Goal: Communication & Community: Share content

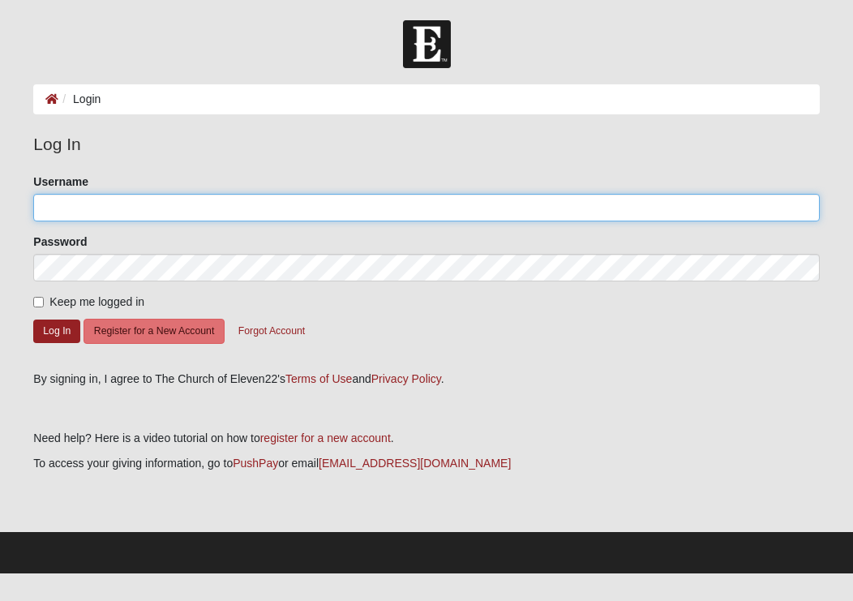
type input "[EMAIL_ADDRESS][DOMAIN_NAME]"
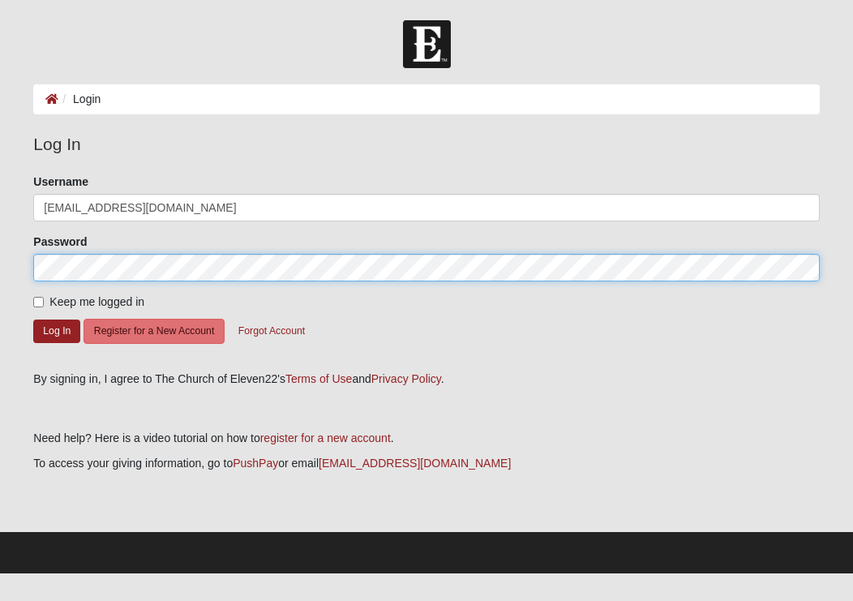
click at [57, 330] on button "Log In" at bounding box center [56, 331] width 47 height 24
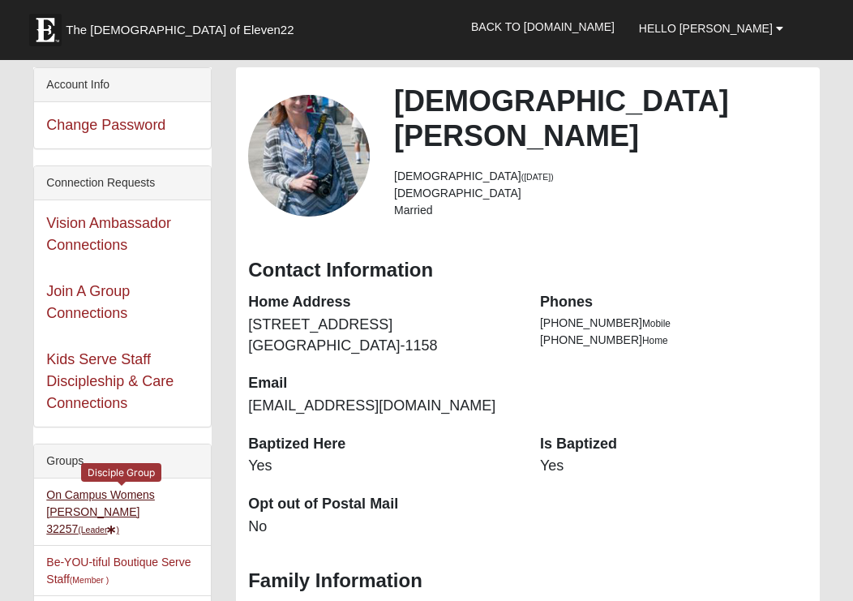
click at [155, 494] on link "On Campus Womens Monger 32257 (Leader )" at bounding box center [100, 511] width 109 height 47
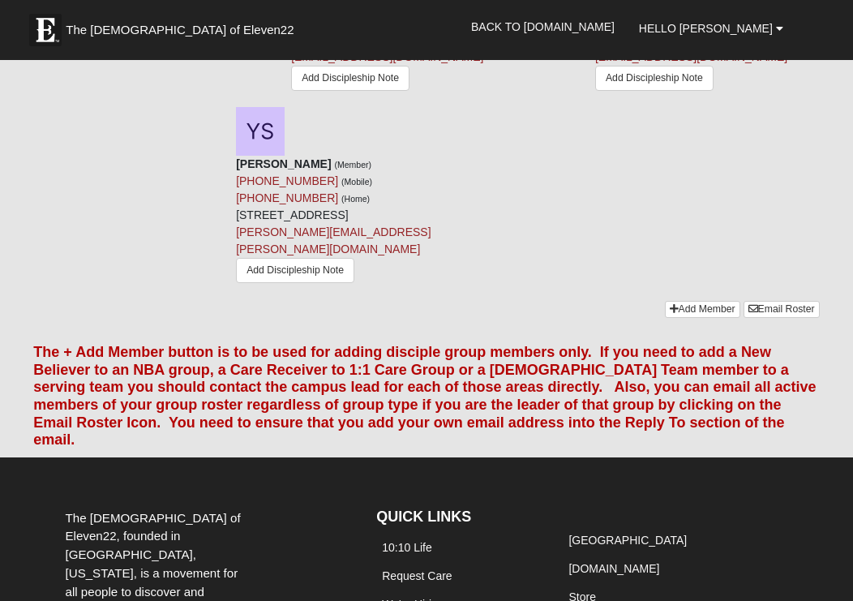
scroll to position [1722, 0]
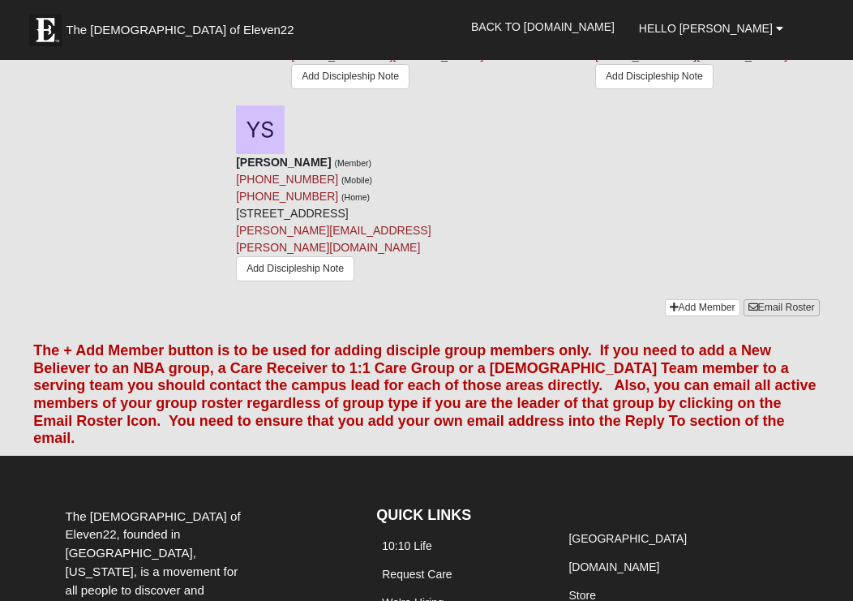
click at [779, 316] on link "Email Roster" at bounding box center [781, 307] width 76 height 17
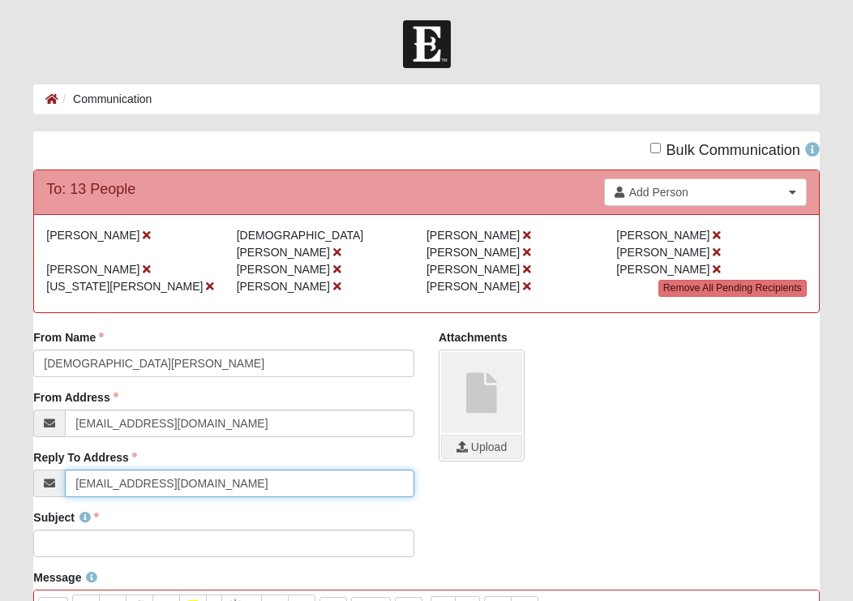
type input "[EMAIL_ADDRESS][DOMAIN_NAME]"
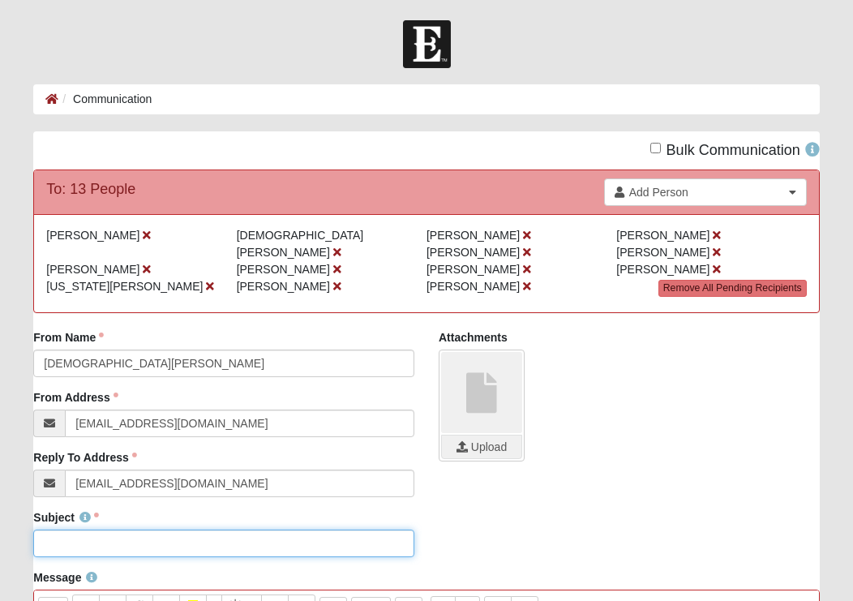
type input "M"
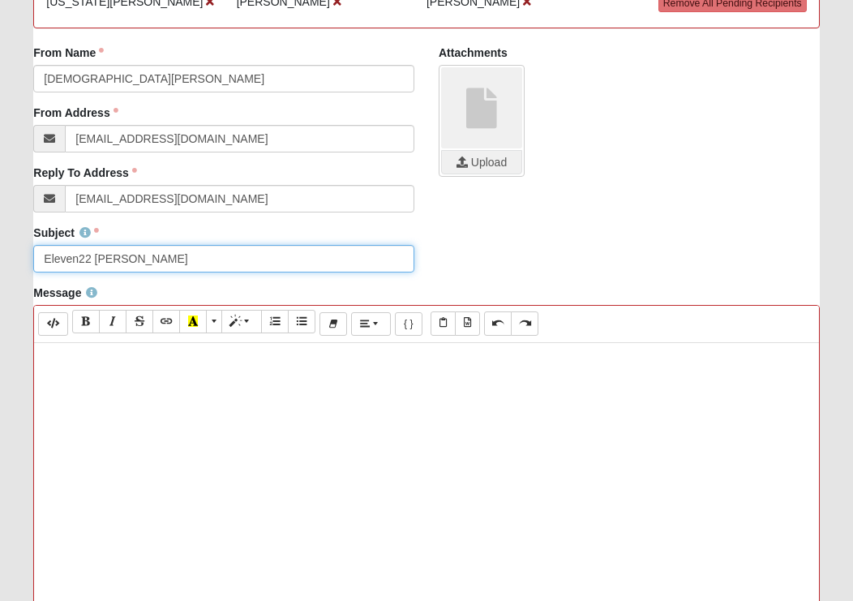
scroll to position [292, 0]
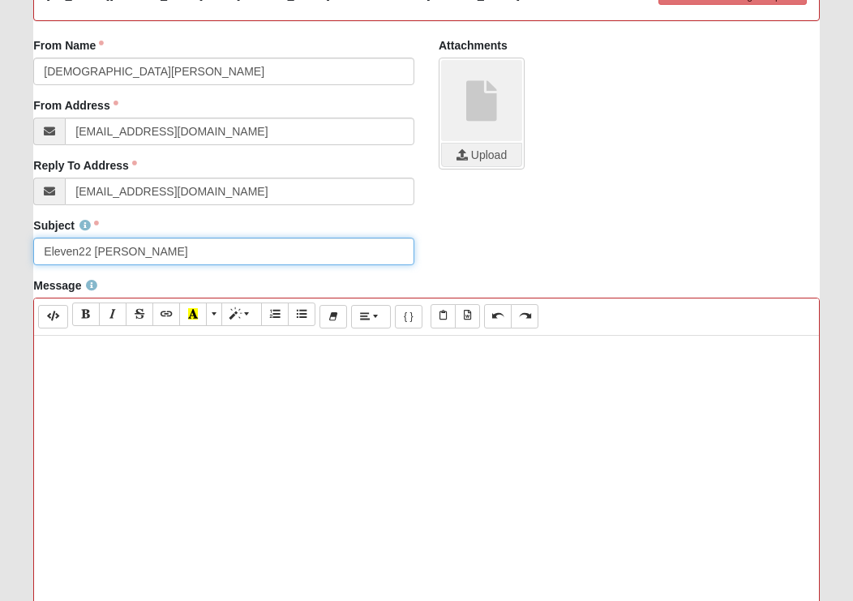
type input "Eleven22 Monger DG"
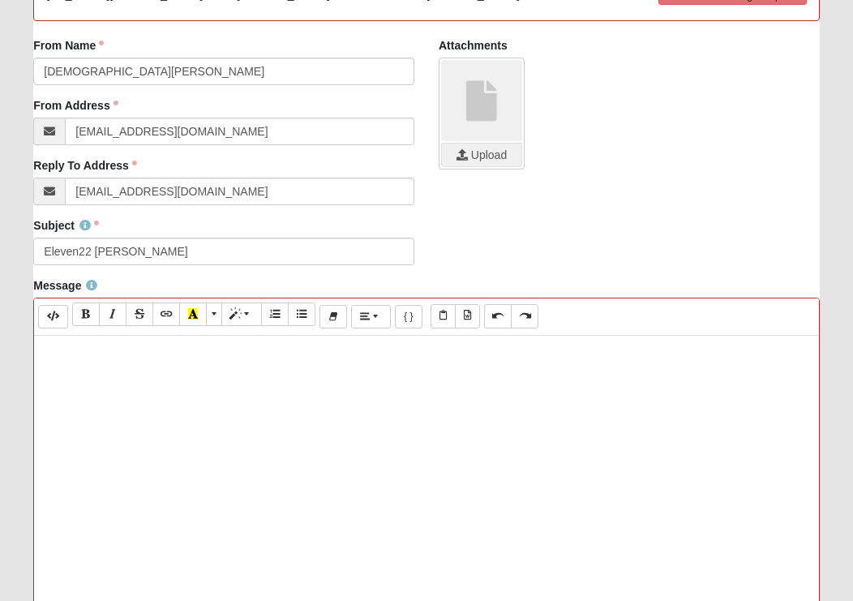
click at [61, 359] on p at bounding box center [426, 352] width 768 height 17
paste div
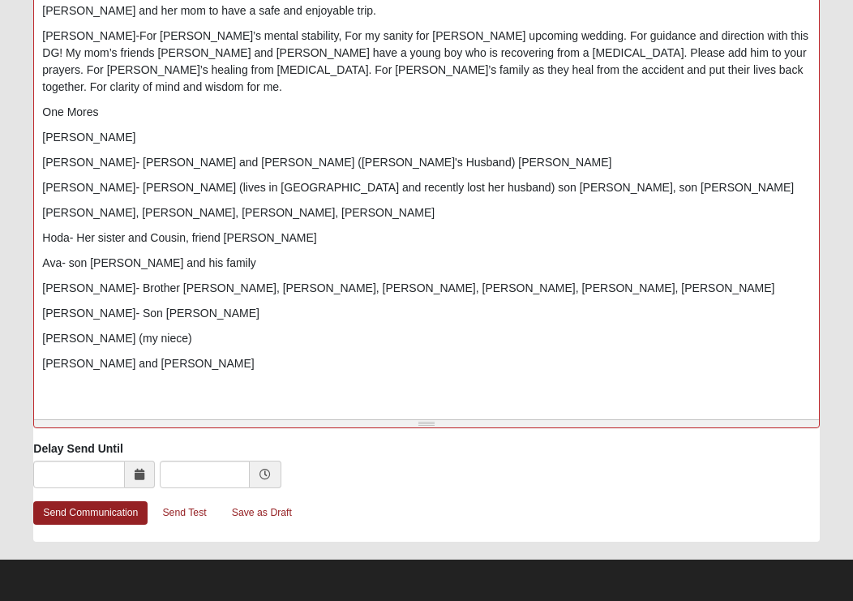
scroll to position [700, 0]
click at [94, 511] on link "Send Communication" at bounding box center [90, 513] width 114 height 24
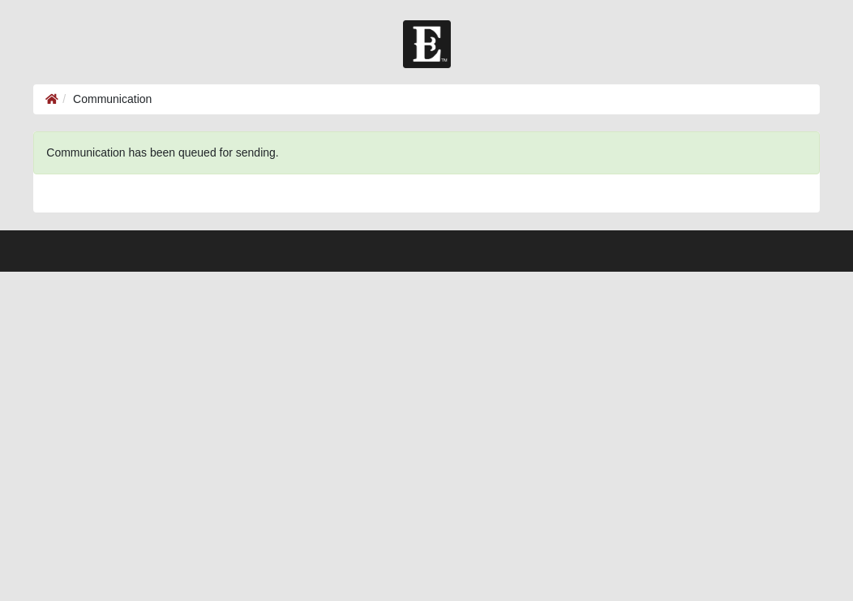
scroll to position [0, 0]
